Goal: Task Accomplishment & Management: Complete application form

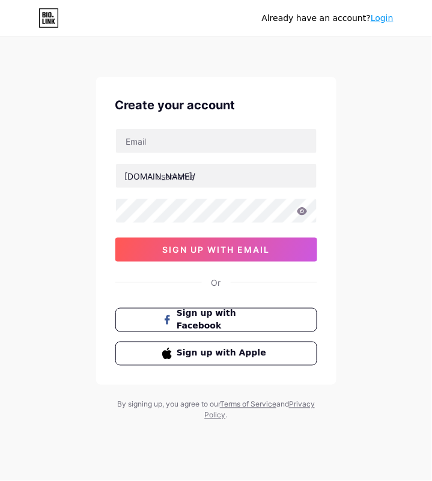
scroll to position [20, 0]
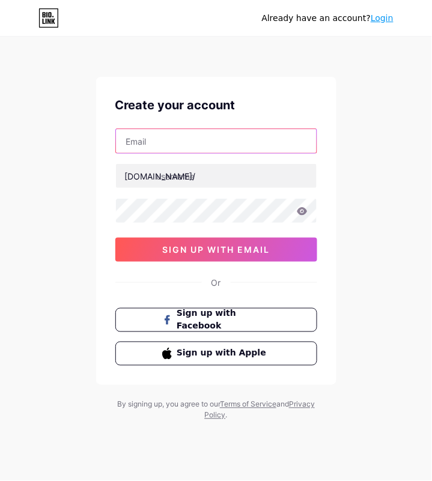
click at [216, 129] on input "text" at bounding box center [216, 141] width 201 height 24
type input "[EMAIL_ADDRESS][DOMAIN_NAME]"
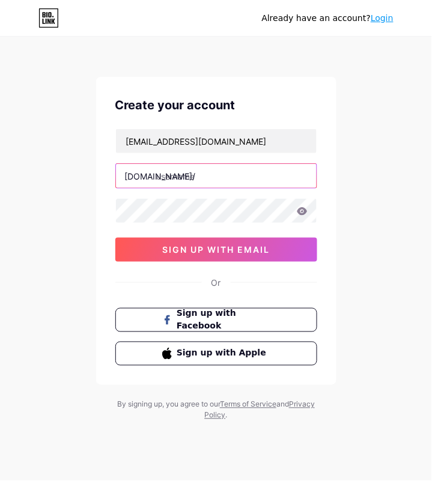
click at [205, 164] on input "text" at bounding box center [216, 176] width 201 height 24
type input "runthegamut"
click at [398, 158] on div "Already have an account? Login Create your account [EMAIL_ADDRESS][DOMAIN_NAME]…" at bounding box center [216, 230] width 432 height 460
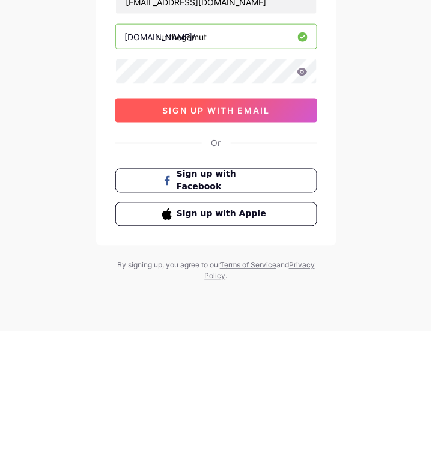
click at [284, 238] on button "sign up with email" at bounding box center [216, 250] width 202 height 24
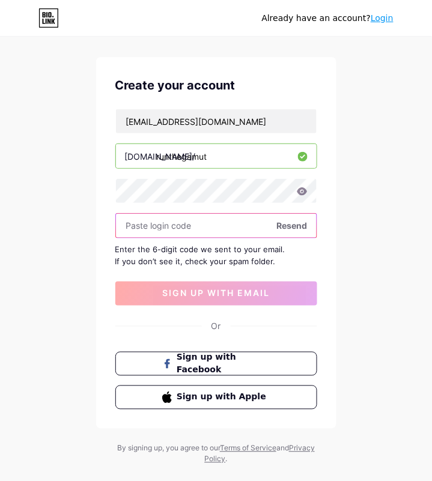
click at [203, 222] on input "text" at bounding box center [216, 226] width 201 height 24
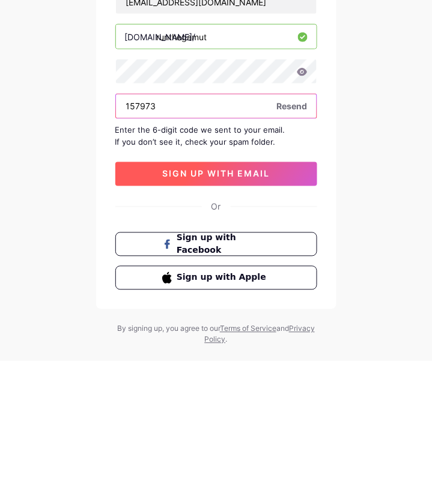
type input "157973"
click at [286, 290] on button "sign up with email" at bounding box center [216, 294] width 202 height 24
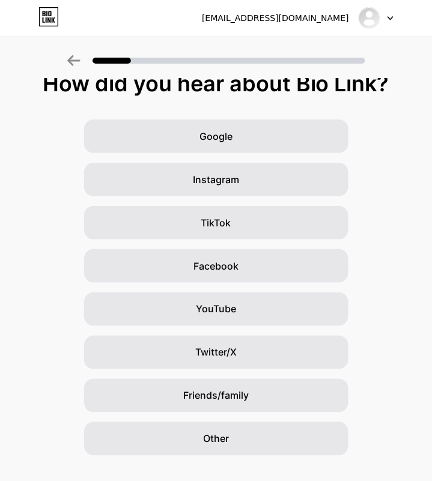
scroll to position [63, 0]
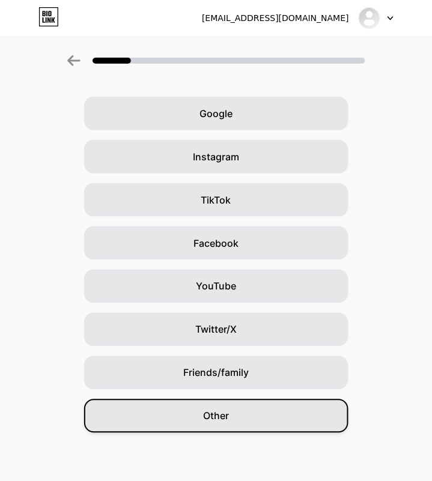
click at [276, 400] on div "Other" at bounding box center [216, 417] width 264 height 34
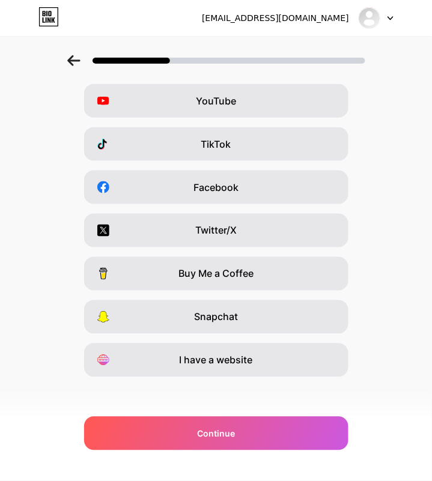
scroll to position [96, 0]
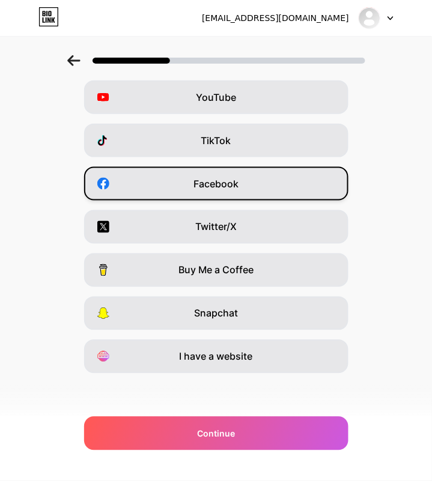
click at [320, 186] on div "Facebook" at bounding box center [216, 184] width 264 height 34
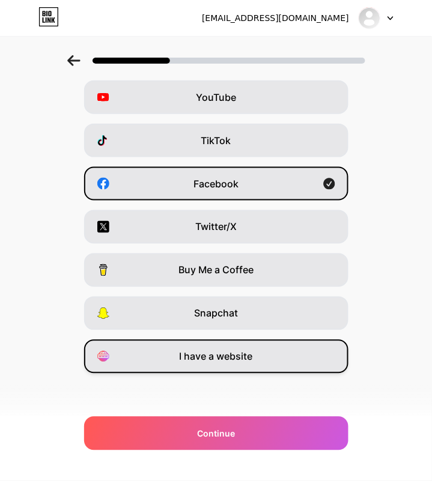
click at [335, 365] on div "I have a website" at bounding box center [216, 357] width 264 height 34
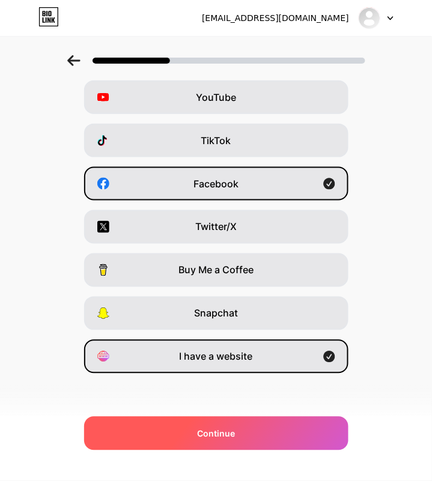
click at [313, 447] on div "Continue" at bounding box center [216, 434] width 264 height 34
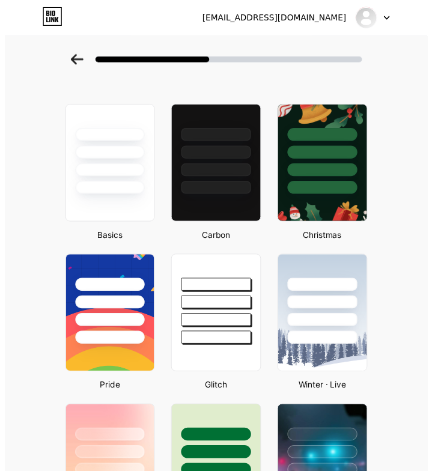
scroll to position [0, 0]
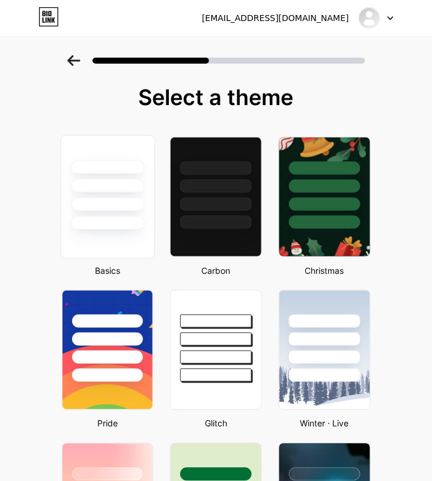
click at [139, 235] on div at bounding box center [107, 197] width 94 height 124
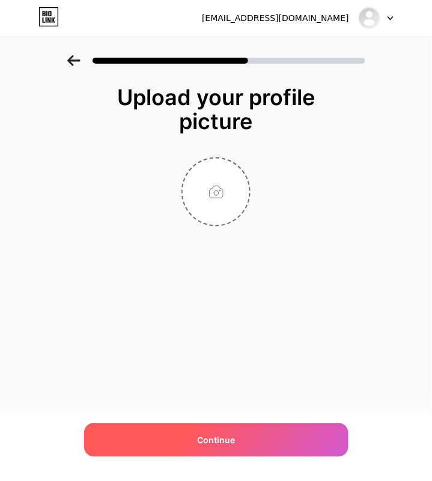
click at [301, 440] on div "Continue" at bounding box center [216, 441] width 264 height 34
click at [303, 437] on div "Continue" at bounding box center [216, 441] width 264 height 34
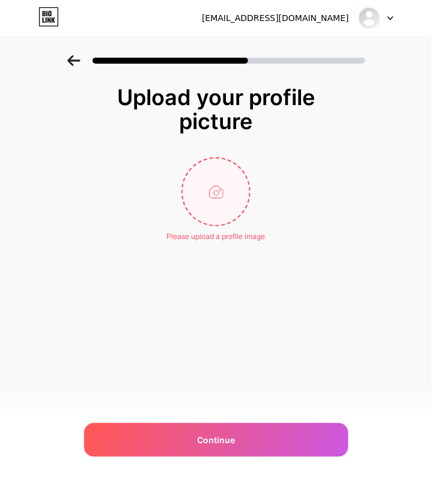
click at [227, 199] on input "file" at bounding box center [216, 192] width 67 height 67
type input "C:\fakepath\89e6b517-5219-4ccc-bf02-22422c53809b-1_all_33982.jpg"
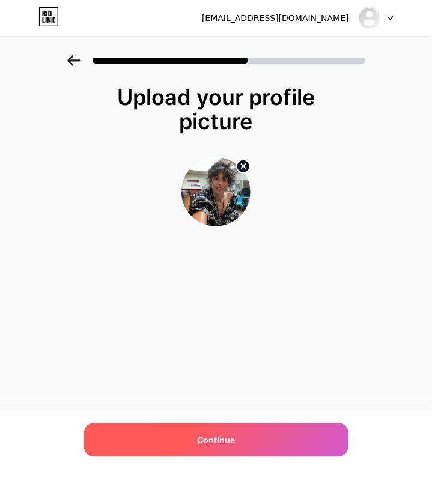
click at [300, 443] on div "Continue" at bounding box center [216, 441] width 264 height 34
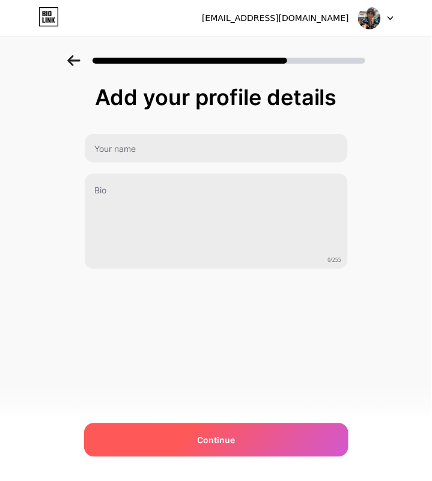
click at [293, 440] on div "Continue" at bounding box center [216, 441] width 264 height 34
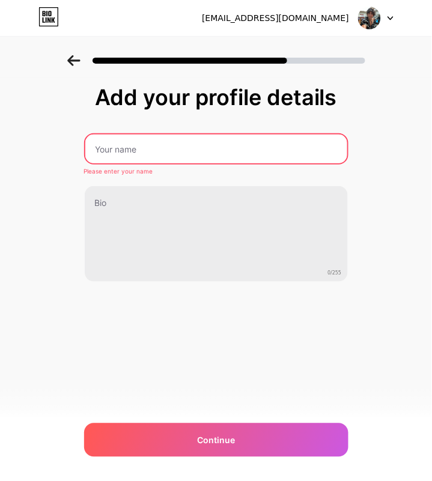
click at [306, 144] on input "text" at bounding box center [216, 149] width 262 height 29
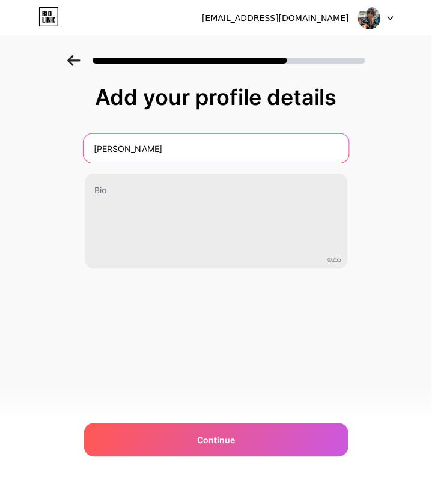
type input "[PERSON_NAME]"
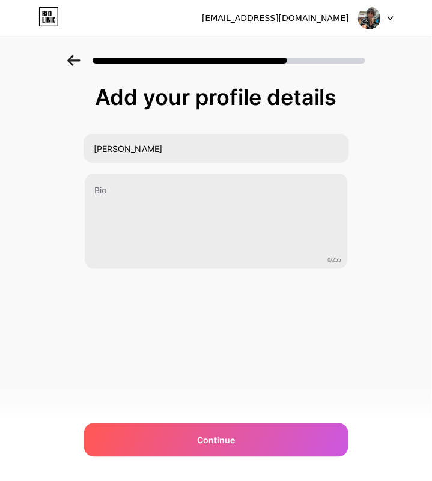
click at [404, 125] on div "Add your profile details [PERSON_NAME] 0/255 Continue Error" at bounding box center [216, 192] width 432 height 275
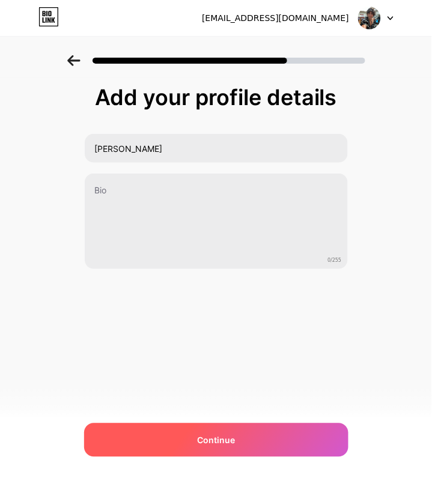
click at [259, 455] on div "Continue" at bounding box center [216, 441] width 264 height 34
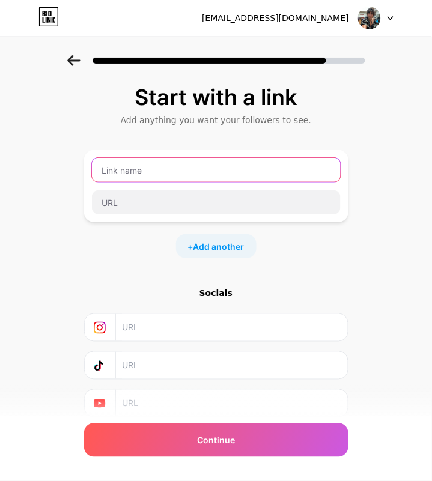
click at [329, 172] on input "text" at bounding box center [216, 170] width 249 height 24
type input "P"
type input "Violation Prevention"
click at [389, 152] on div "Start with a link Add anything you want your followers to see. Violation Preven…" at bounding box center [216, 266] width 432 height 422
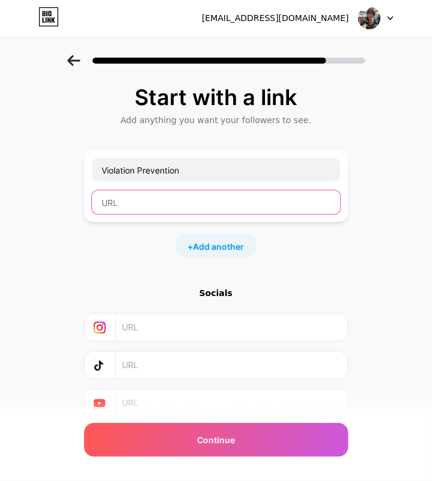
click at [291, 205] on input "text" at bounding box center [216, 202] width 249 height 24
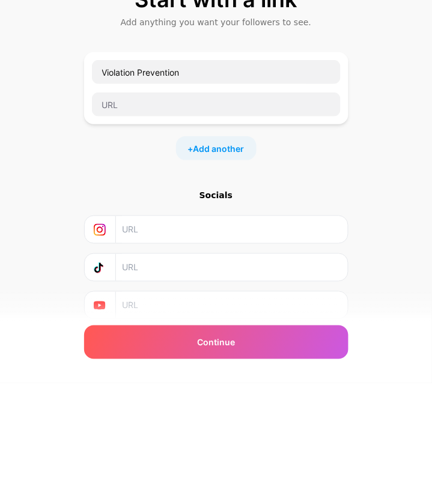
click at [403, 225] on div "Start with a link Add anything you want your followers to see. Violation Preven…" at bounding box center [216, 266] width 432 height 422
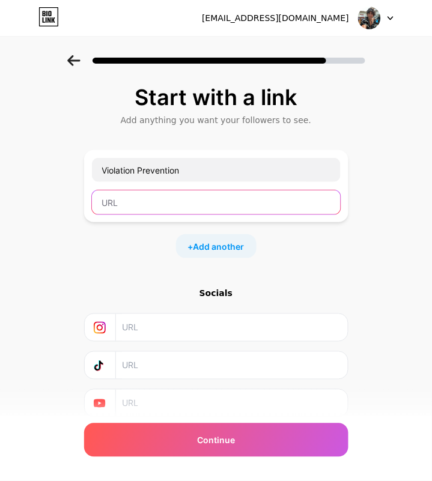
click at [309, 200] on input "text" at bounding box center [216, 202] width 249 height 24
click at [210, 202] on input "text" at bounding box center [216, 202] width 249 height 24
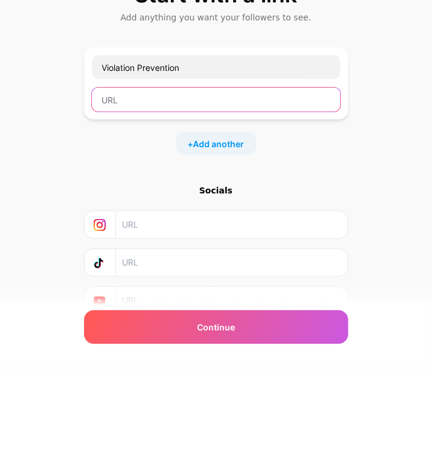
paste input "[URL][DOMAIN_NAME]"
type input "[URL][DOMAIN_NAME]"
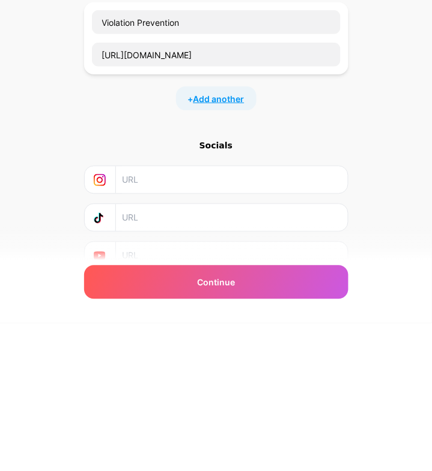
click at [228, 245] on span "Add another" at bounding box center [218, 246] width 51 height 13
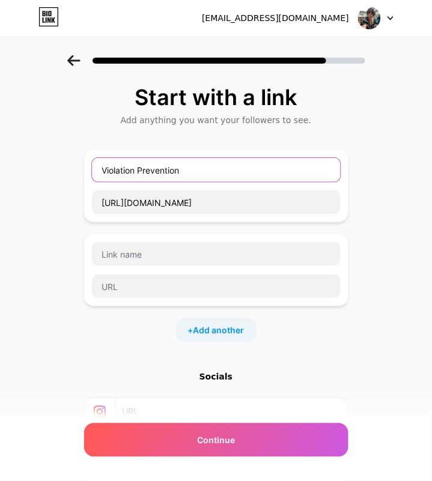
click at [273, 169] on input "Violation Prevention" at bounding box center [216, 170] width 249 height 24
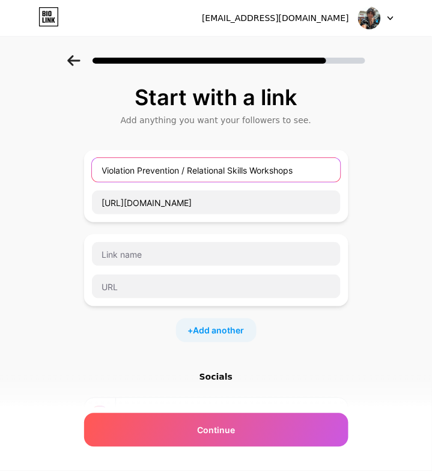
type input "Violation Prevention / Relational Skills Workshops"
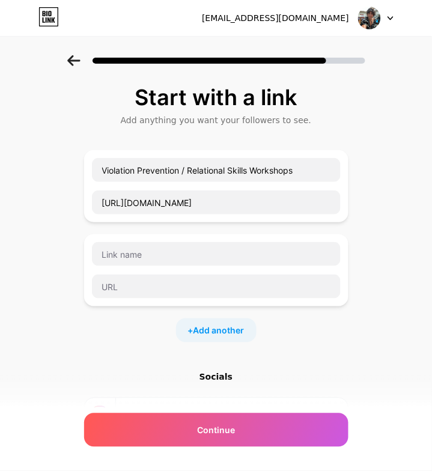
click at [406, 145] on div "Start with a link Add anything you want your followers to see. Violation Preven…" at bounding box center [216, 308] width 432 height 507
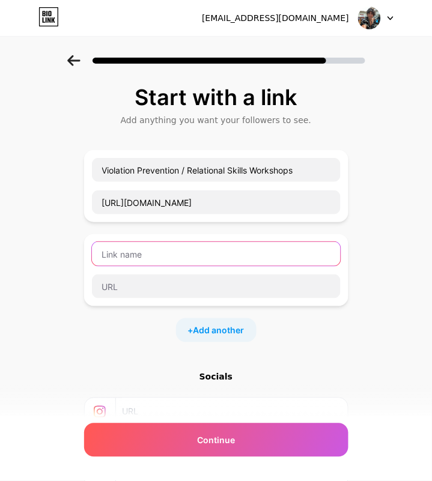
click at [312, 255] on input "text" at bounding box center [216, 254] width 249 height 24
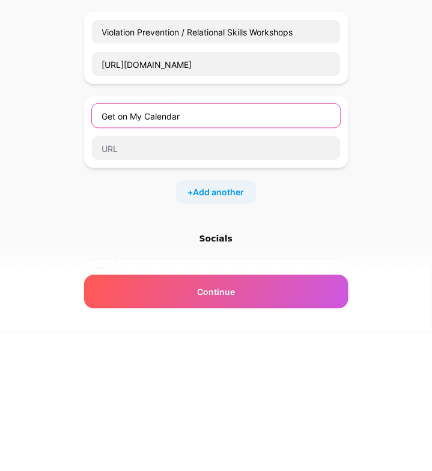
type input "Get on My Calendar"
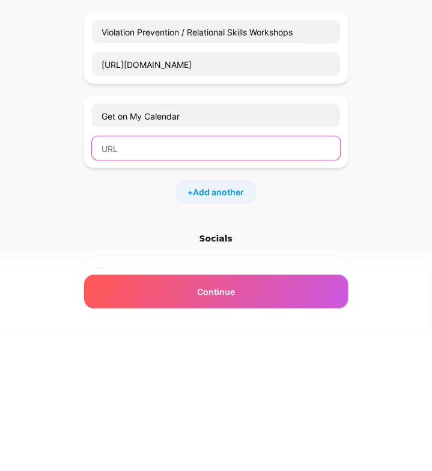
click at [262, 284] on input "text" at bounding box center [216, 287] width 249 height 24
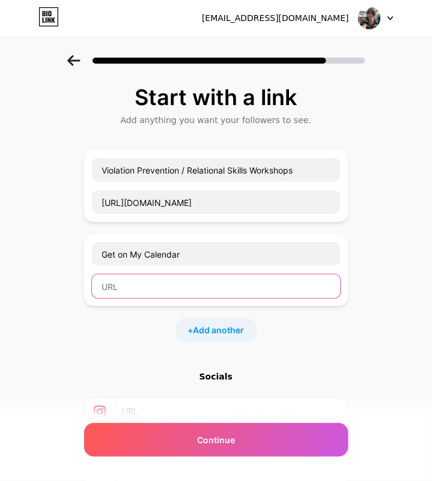
click at [173, 284] on input "text" at bounding box center [216, 287] width 249 height 24
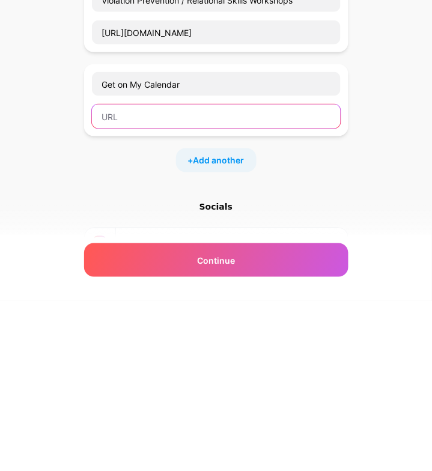
paste input "[URL][DOMAIN_NAME]"
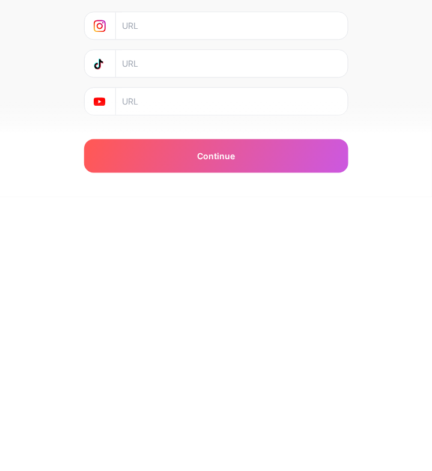
scroll to position [112, 0]
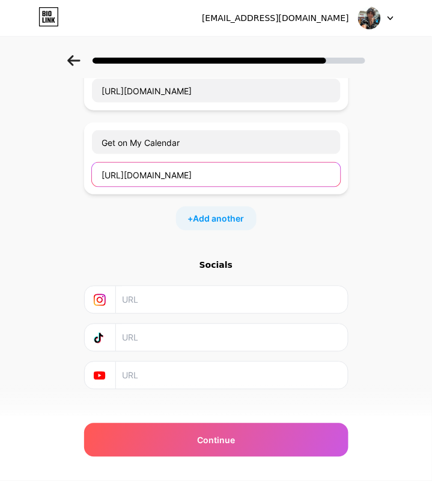
click at [264, 177] on input "[URL][DOMAIN_NAME]" at bounding box center [216, 175] width 249 height 24
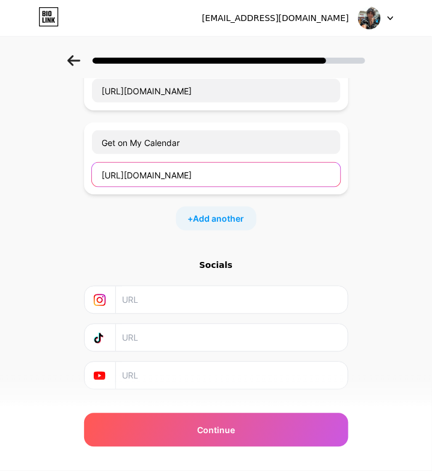
paste input "Session with [PERSON_NAME] [URL][DOMAIN_NAME]"
type input "5zplleHRuA2FlbQIxMAABHsDygBibNmsEN_-2rVXSeHtj7hHh5ZtPfS9eSoQEl7eWLndU5LQbx5qUK8…"
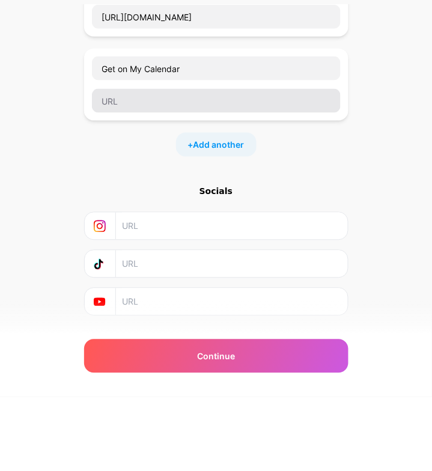
scroll to position [112, 0]
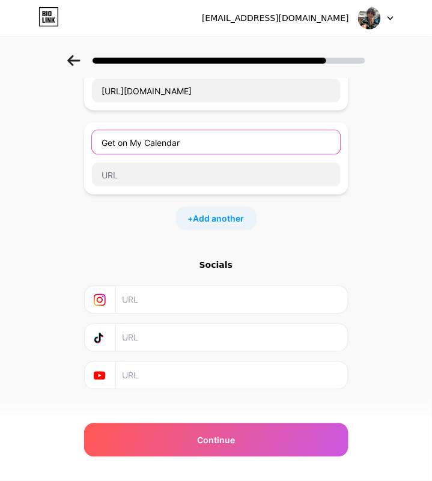
click at [172, 145] on input "Get on My Calendar" at bounding box center [216, 142] width 249 height 24
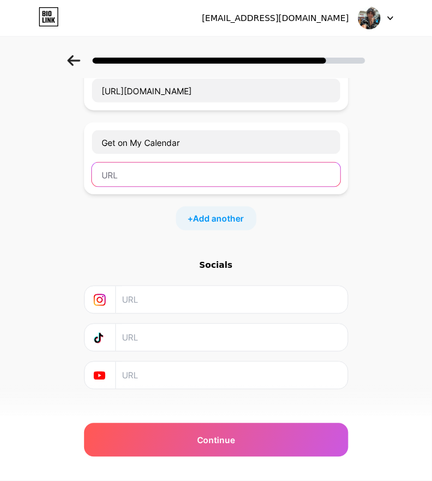
click at [152, 175] on input "text" at bounding box center [216, 175] width 249 height 24
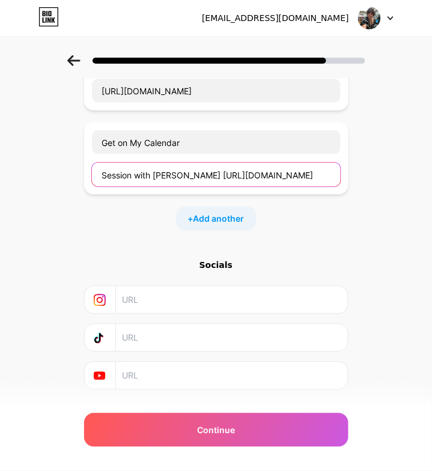
scroll to position [0, 59]
click at [133, 174] on input "Session with [PERSON_NAME] [URL][DOMAIN_NAME]" at bounding box center [216, 175] width 249 height 24
type input "[URL][DOMAIN_NAME]"
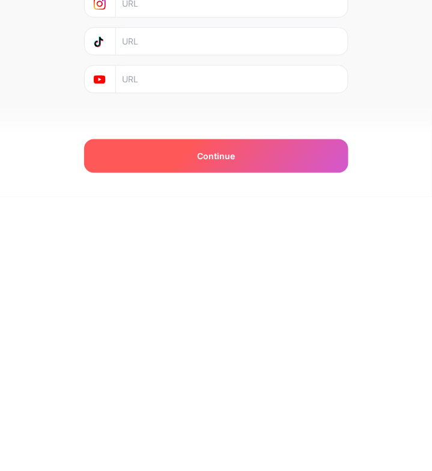
click at [322, 432] on div "Continue" at bounding box center [216, 430] width 264 height 34
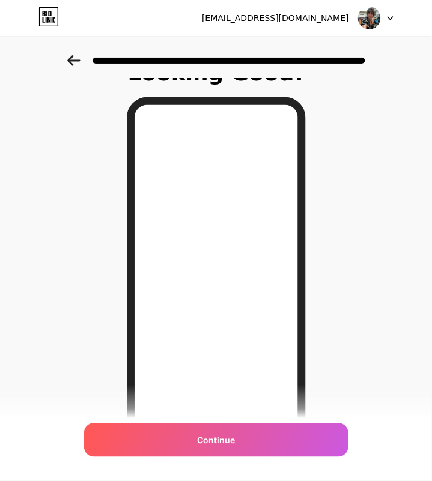
scroll to position [59, 0]
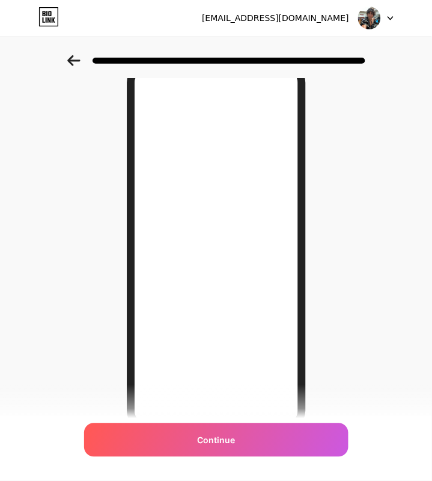
click at [242, 457] on div "Continue" at bounding box center [216, 441] width 264 height 34
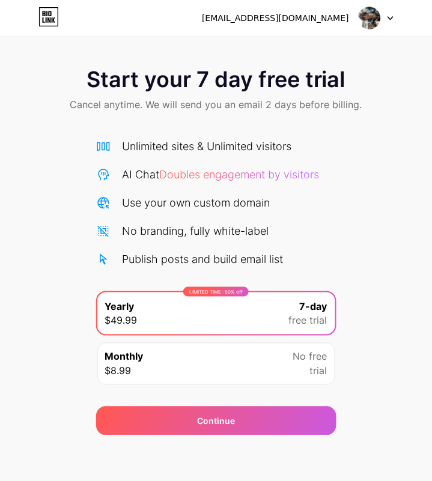
click at [49, 13] on icon at bounding box center [48, 16] width 20 height 19
click at [388, 11] on div at bounding box center [376, 18] width 35 height 22
click at [377, 123] on div "Start your 7 day free trial Cancel anytime. We will send you an email 2 days be…" at bounding box center [216, 90] width 432 height 71
click at [47, 13] on icon at bounding box center [46, 13] width 1 height 5
